Goal: Browse casually

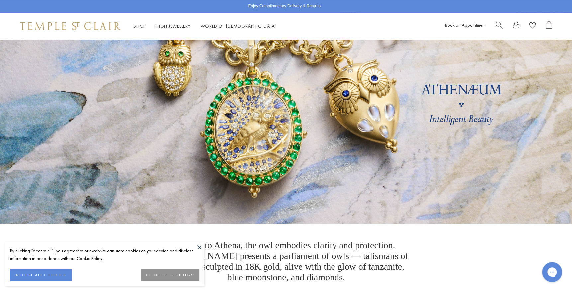
scroll to position [49, 0]
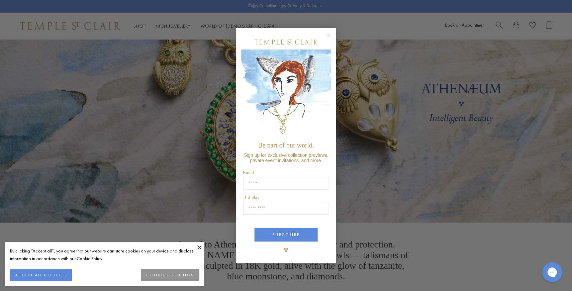
drag, startPoint x: 327, startPoint y: 34, endPoint x: 335, endPoint y: 38, distance: 8.8
click at [327, 34] on circle "Close dialog" at bounding box center [328, 36] width 8 height 8
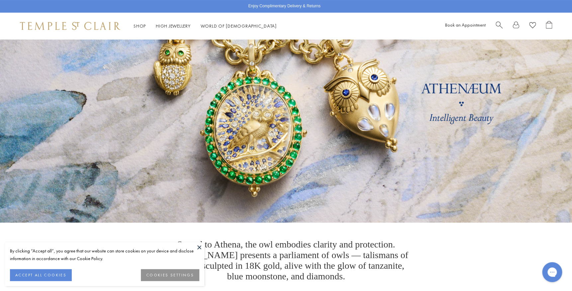
click at [265, 191] on link at bounding box center [286, 106] width 572 height 233
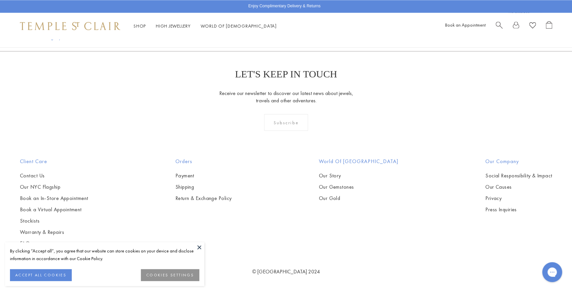
scroll to position [1029, 0]
click at [0, 0] on img at bounding box center [0, 0] width 0 height 0
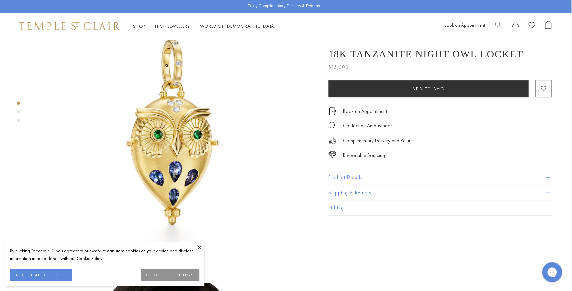
scroll to position [54, 1]
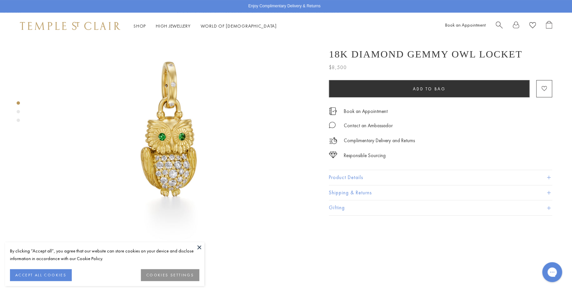
scroll to position [50, 0]
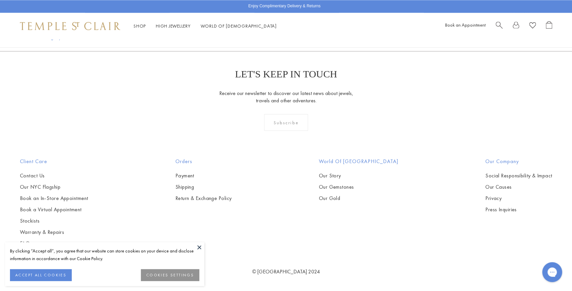
scroll to position [594, 0]
click at [200, 247] on button at bounding box center [199, 247] width 10 height 10
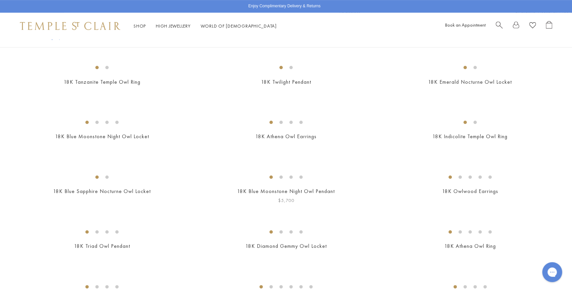
scroll to position [147, 0]
